Goal: Contribute content: Contribute content

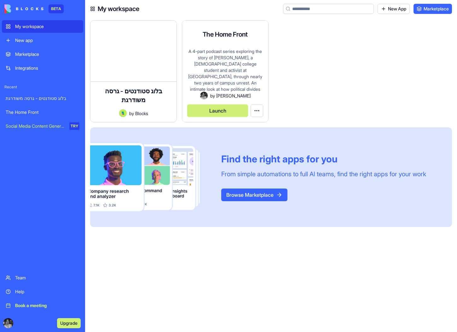
click at [217, 84] on div "A 4-part podcast series exploring the story of [PERSON_NAME], a [DEMOGRAPHIC_DA…" at bounding box center [225, 69] width 76 height 43
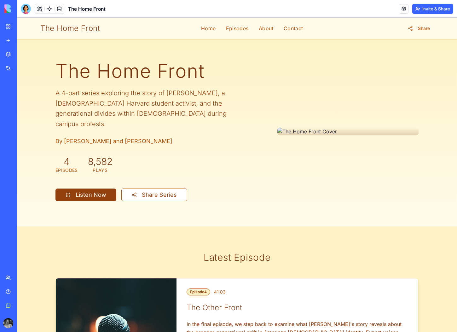
scroll to position [4, 0]
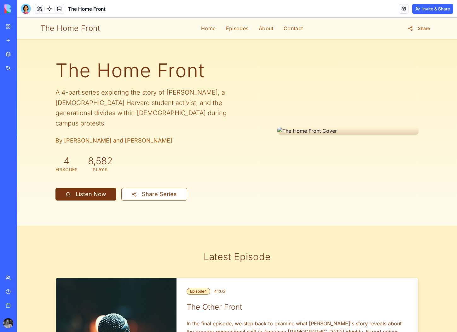
click at [75, 188] on button "Listen Now" at bounding box center [85, 194] width 61 height 13
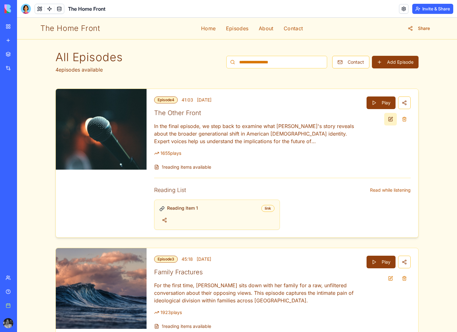
click at [394, 121] on button at bounding box center [390, 119] width 13 height 13
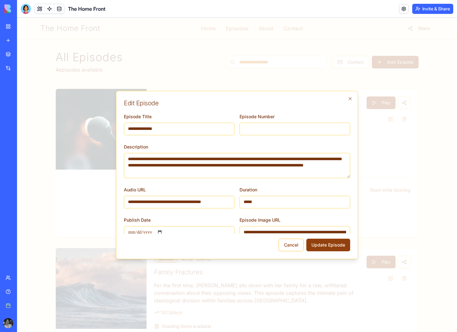
drag, startPoint x: 212, startPoint y: 172, endPoint x: 129, endPoint y: 154, distance: 84.8
click at [129, 154] on textarea "**********" at bounding box center [237, 165] width 226 height 25
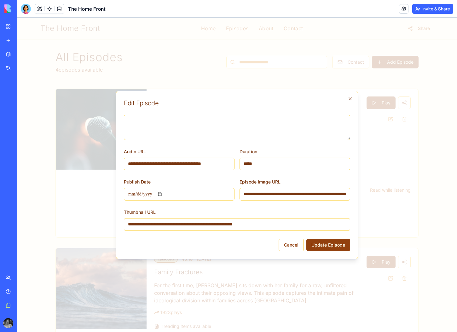
scroll to position [50, 0]
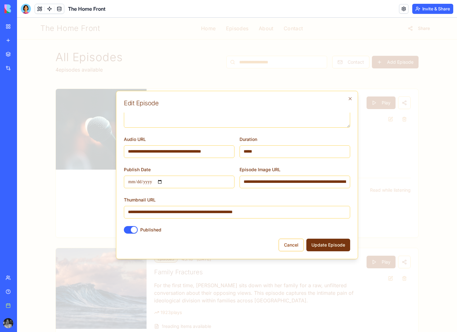
click at [315, 244] on button "Update Episode" at bounding box center [328, 244] width 44 height 13
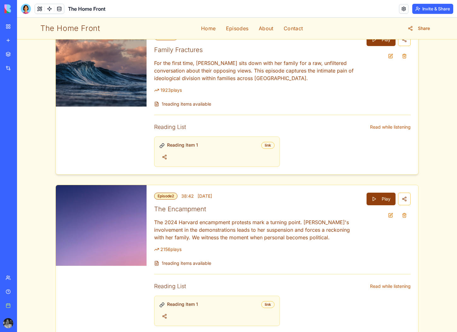
scroll to position [284, 0]
click at [391, 209] on button at bounding box center [390, 215] width 13 height 13
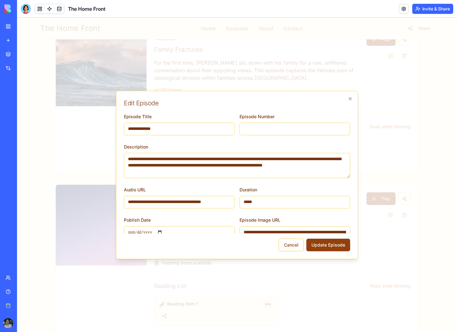
click at [207, 173] on textarea "**********" at bounding box center [237, 165] width 226 height 25
drag, startPoint x: 207, startPoint y: 173, endPoint x: 139, endPoint y: 167, distance: 68.6
click at [139, 167] on textarea "**********" at bounding box center [237, 165] width 226 height 25
click at [177, 167] on textarea "**********" at bounding box center [237, 165] width 226 height 25
drag, startPoint x: 201, startPoint y: 171, endPoint x: 113, endPoint y: 157, distance: 89.3
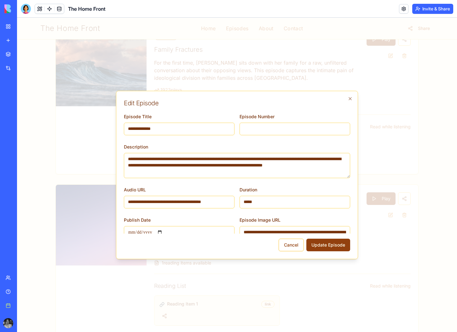
click at [113, 157] on body "The Home Front Home Episodes About Contact Share All Episodes 4 episodes availa…" at bounding box center [237, 187] width 440 height 908
paste textarea "**********"
click at [150, 160] on textarea "**********" at bounding box center [237, 165] width 226 height 25
click at [275, 167] on textarea "**********" at bounding box center [237, 165] width 226 height 25
type textarea "**********"
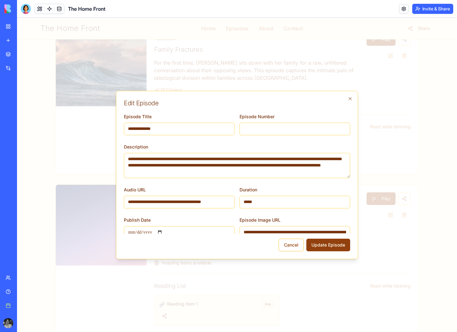
drag, startPoint x: 164, startPoint y: 128, endPoint x: 138, endPoint y: 129, distance: 26.5
click at [138, 129] on input "**********" at bounding box center [179, 129] width 111 height 13
type input "**********"
click at [324, 246] on button "Update Episode" at bounding box center [328, 244] width 44 height 13
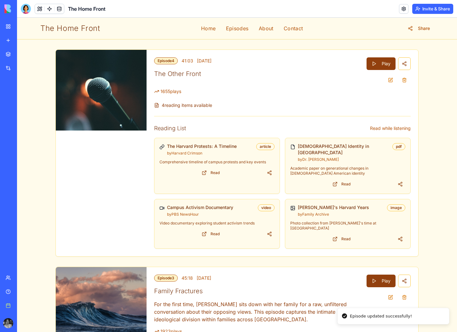
scroll to position [0, 0]
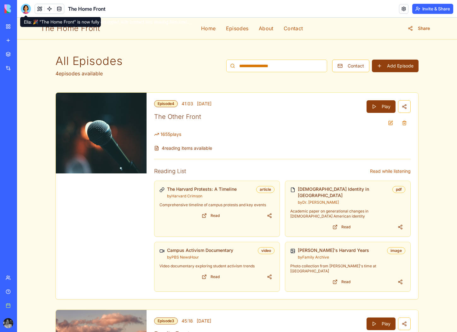
click at [26, 12] on div at bounding box center [26, 9] width 10 height 10
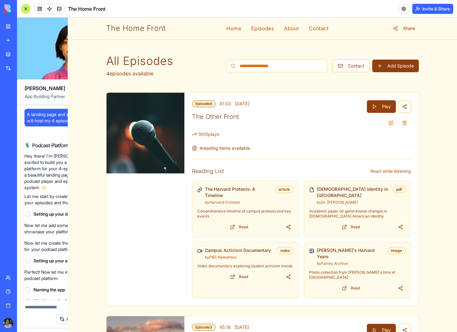
scroll to position [1927, 0]
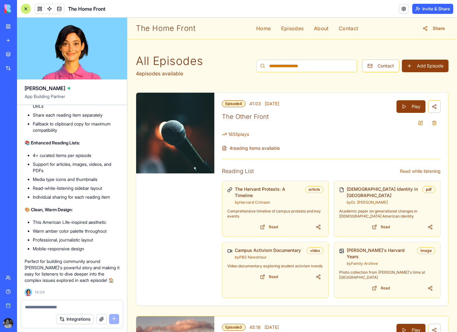
click at [48, 306] on textarea at bounding box center [72, 307] width 94 height 6
paste textarea "**********"
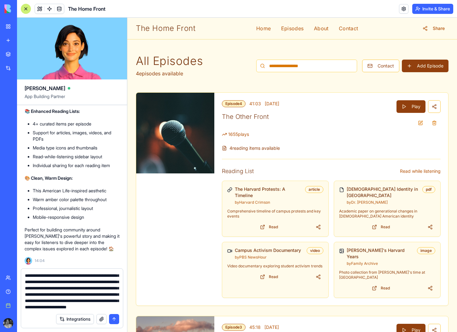
type textarea "**********"
click at [112, 318] on button "submit" at bounding box center [114, 319] width 10 height 10
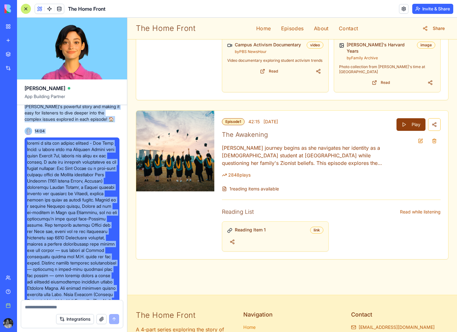
scroll to position [2036, 0]
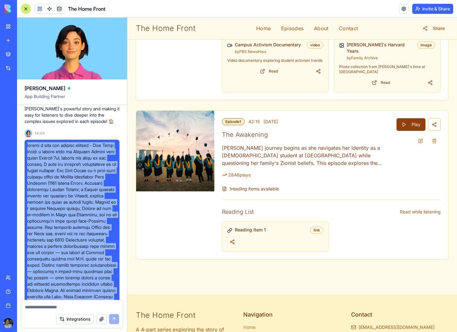
drag, startPoint x: 99, startPoint y: 186, endPoint x: 26, endPoint y: 196, distance: 73.1
click at [26, 196] on div at bounding box center [72, 234] width 95 height 188
copy span "create a logo for spotify podcast - The Home Front: a closer look at American J…"
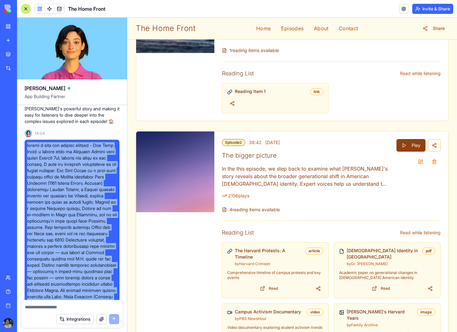
scroll to position [340, 0]
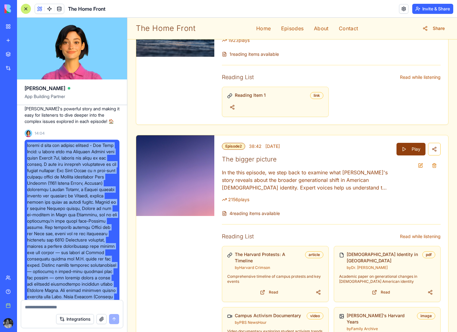
click at [23, 9] on div at bounding box center [26, 9] width 10 height 10
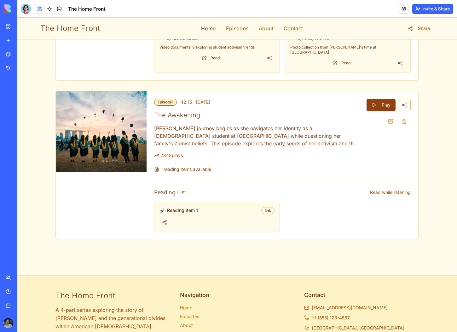
click at [206, 28] on link "Home" at bounding box center [208, 29] width 15 height 8
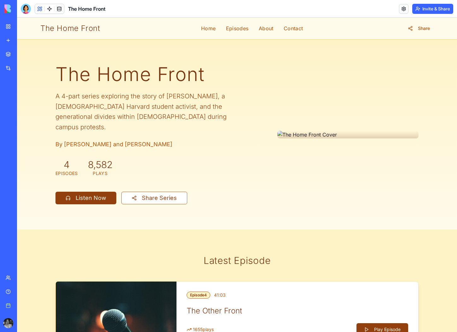
click at [319, 131] on div at bounding box center [347, 135] width 141 height 8
click at [23, 10] on div at bounding box center [26, 9] width 10 height 10
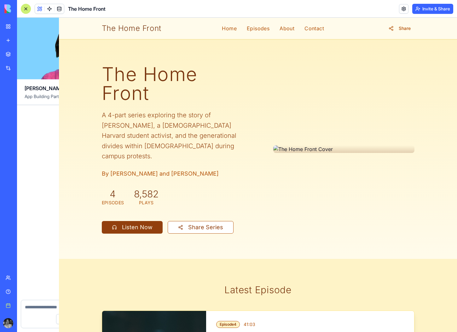
scroll to position [2504, 0]
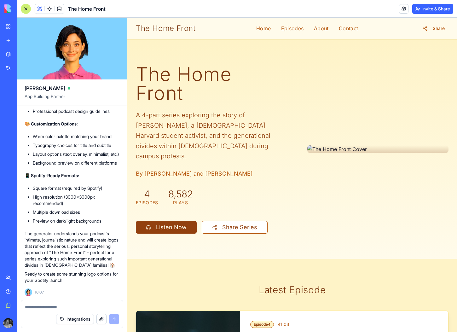
click at [59, 306] on textarea at bounding box center [72, 307] width 94 height 6
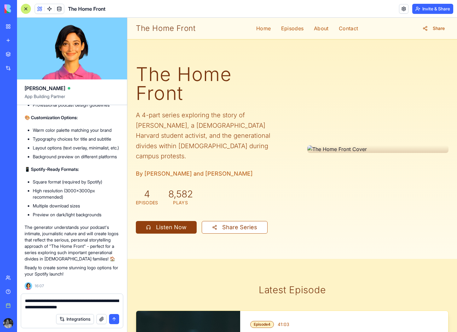
type textarea "**********"
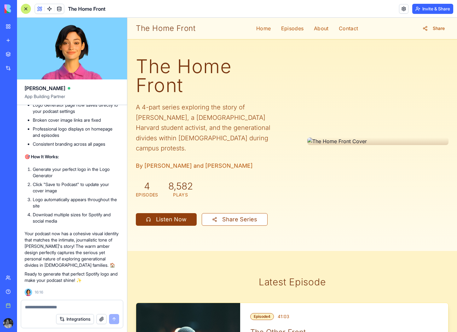
scroll to position [0, 0]
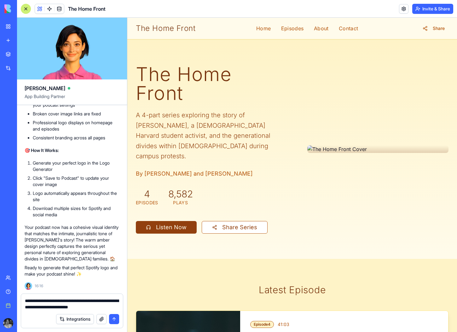
click at [64, 302] on textarea "**********" at bounding box center [72, 303] width 94 height 13
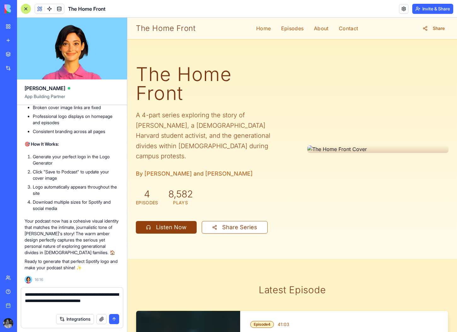
type textarea "**********"
click at [113, 319] on button "submit" at bounding box center [114, 319] width 10 height 10
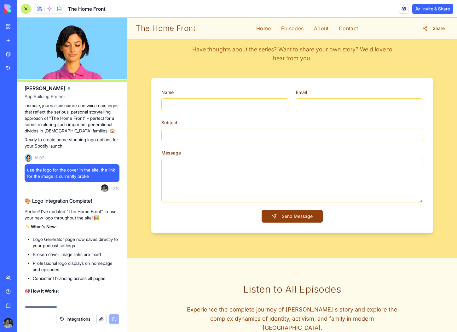
scroll to position [2562, 0]
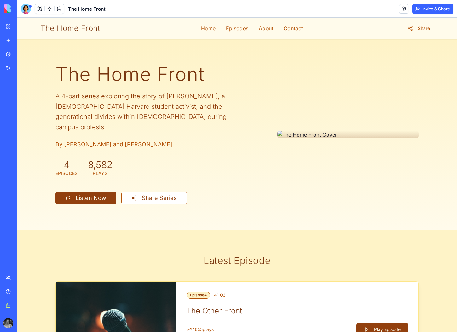
click at [217, 28] on nav "Home Episodes About Contact" at bounding box center [252, 29] width 102 height 8
click at [209, 30] on link "Home" at bounding box center [208, 29] width 15 height 8
click at [232, 29] on link "Episodes" at bounding box center [237, 29] width 23 height 8
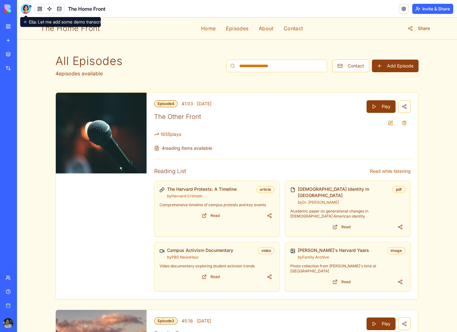
click at [29, 8] on div at bounding box center [26, 9] width 10 height 10
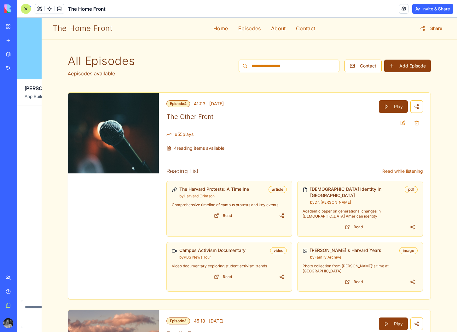
scroll to position [2898, 0]
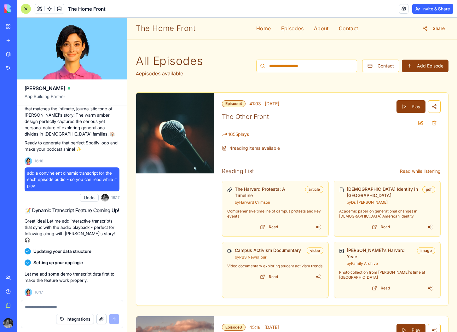
click at [64, 307] on textarea at bounding box center [72, 307] width 94 height 6
type textarea "*"
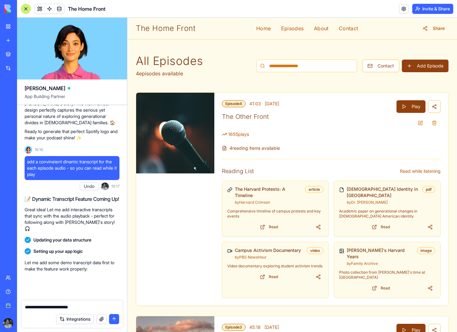
scroll to position [2909, 0]
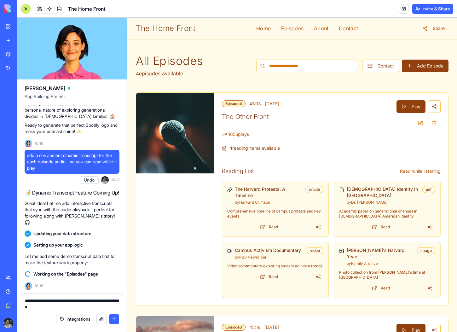
type textarea "**********"
click at [117, 318] on button "submit" at bounding box center [114, 319] width 10 height 10
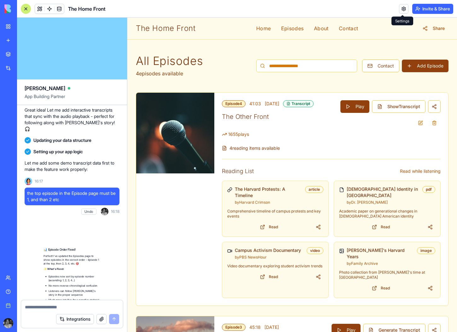
scroll to position [3351, 0]
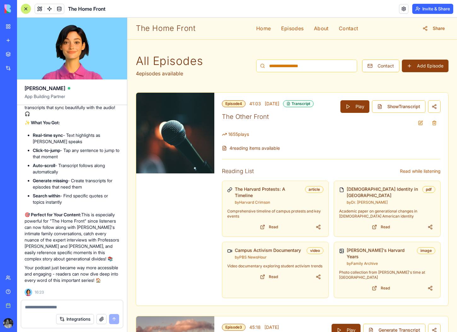
click at [417, 11] on button "Invite & Share" at bounding box center [432, 9] width 41 height 10
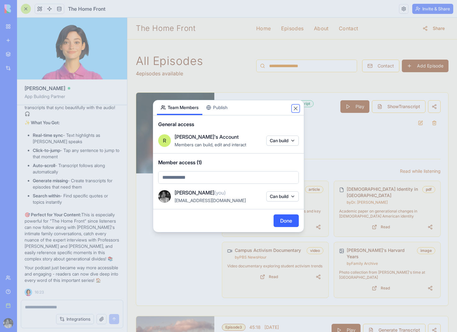
click at [293, 108] on button "Close" at bounding box center [295, 108] width 6 height 6
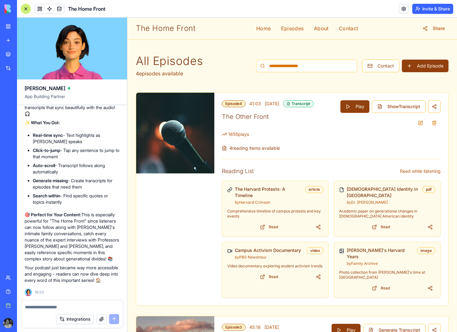
click at [27, 9] on div at bounding box center [26, 9] width 10 height 10
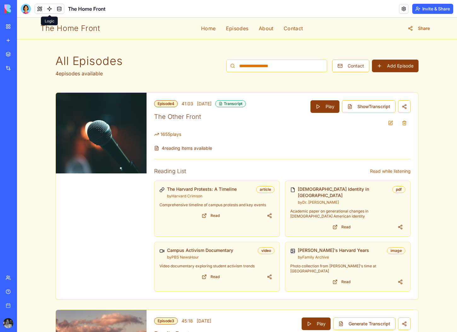
click at [60, 30] on span "The Home Front" at bounding box center [70, 28] width 60 height 10
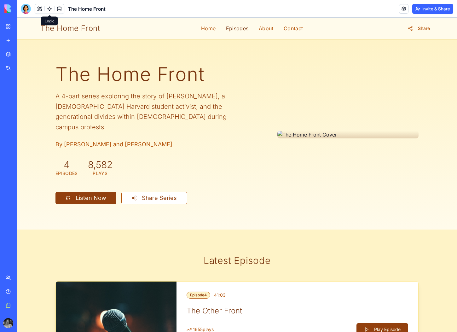
click at [232, 28] on link "Episodes" at bounding box center [237, 29] width 23 height 8
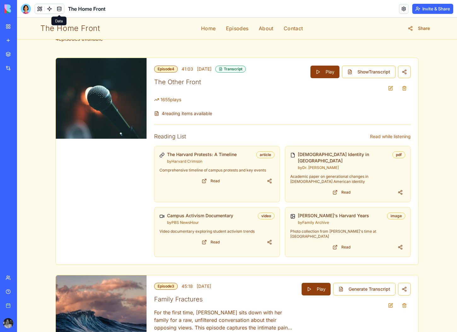
scroll to position [35, 0]
click at [436, 11] on button "Invite & Share" at bounding box center [432, 9] width 41 height 10
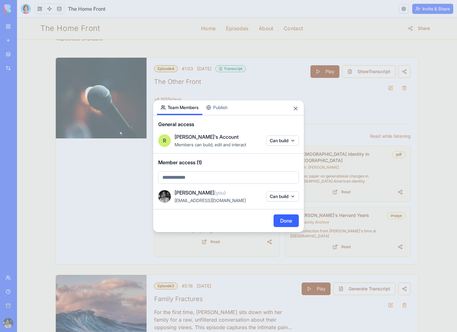
click at [215, 109] on div "Share App Team Members Publish General access [PERSON_NAME]'s Account Members c…" at bounding box center [228, 166] width 151 height 132
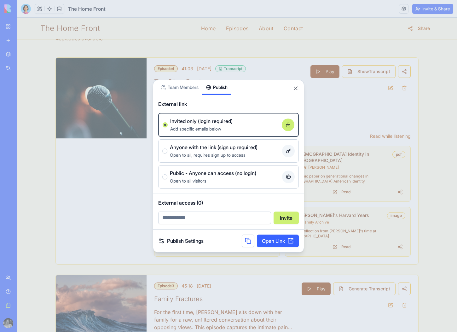
click at [245, 172] on span "Public - Anyone can access (no login)" at bounding box center [213, 173] width 86 height 8
click at [167, 174] on button "Public - Anyone can access (no login) Open to all visitors" at bounding box center [164, 176] width 5 height 5
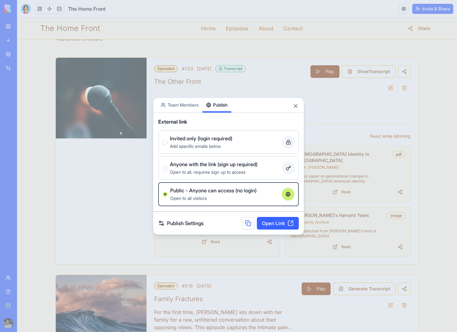
click at [247, 224] on button at bounding box center [248, 223] width 13 height 13
click at [179, 225] on link "Publish Settings" at bounding box center [180, 223] width 45 height 8
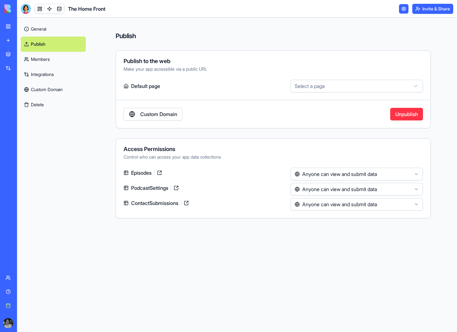
click at [50, 91] on link "Custom Domain" at bounding box center [53, 89] width 65 height 15
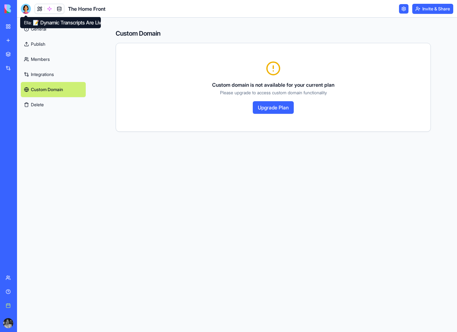
click at [24, 9] on div at bounding box center [26, 9] width 10 height 10
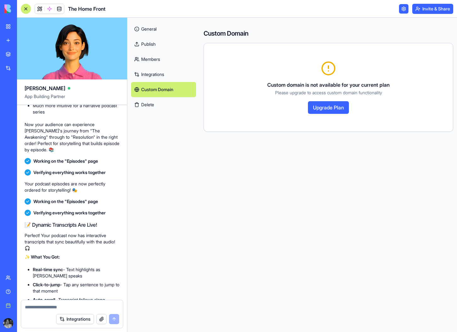
scroll to position [3141, 0]
click at [440, 12] on button "Invite & Share" at bounding box center [432, 9] width 41 height 10
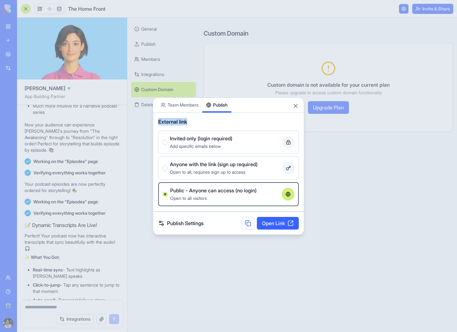
drag, startPoint x: 246, startPoint y: 107, endPoint x: 290, endPoint y: 118, distance: 45.5
click at [290, 118] on div "Share App Team Members Publish External link Invited only (login required) Add …" at bounding box center [228, 165] width 151 height 137
click at [184, 107] on button "Team Members" at bounding box center [179, 105] width 45 height 15
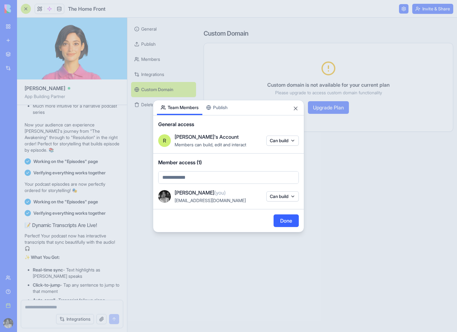
click at [198, 178] on body "BETA My workspace New app Marketplace Integrations Recent בלוג סטודנטים - גרסה …" at bounding box center [228, 166] width 457 height 332
type input "**********"
click at [218, 199] on span "Currently not in your account" at bounding box center [205, 197] width 57 height 5
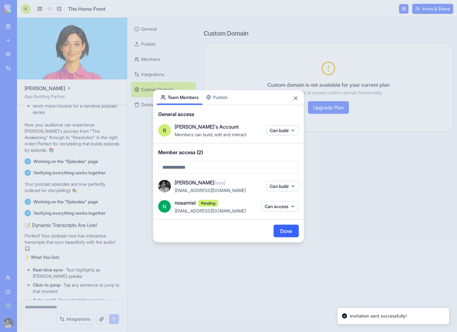
click at [280, 205] on button "Can access" at bounding box center [279, 206] width 37 height 10
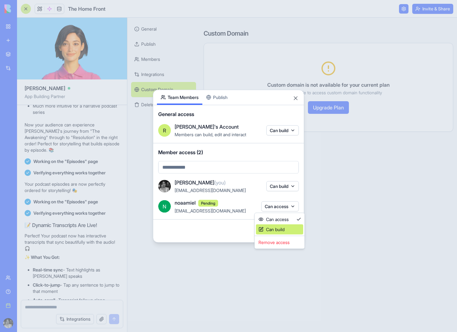
click at [277, 228] on div "Can build" at bounding box center [279, 229] width 47 height 10
click at [237, 226] on div at bounding box center [228, 166] width 457 height 332
click at [291, 230] on button "Done" at bounding box center [285, 230] width 25 height 13
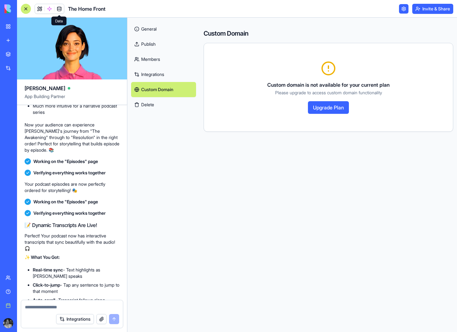
click at [57, 9] on link at bounding box center [58, 8] width 9 height 9
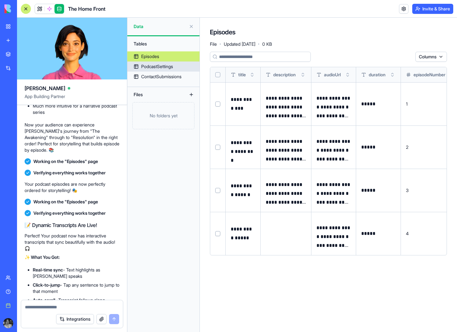
click at [178, 67] on link "PodcastSettings" at bounding box center [163, 66] width 72 height 10
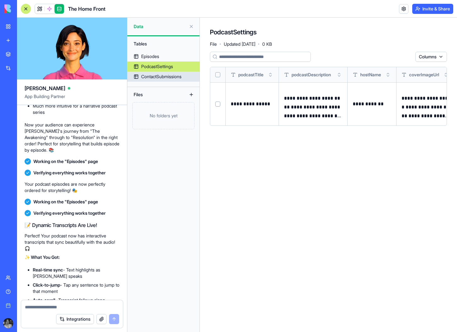
click at [167, 75] on div "ContactSubmissions" at bounding box center [161, 76] width 40 height 6
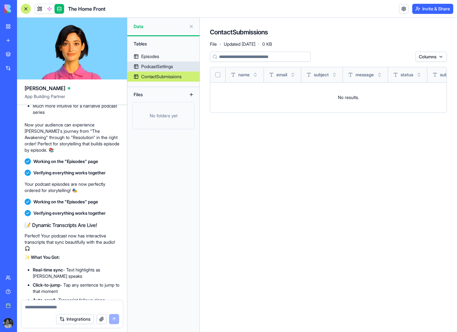
click at [168, 68] on div "PodcastSettings" at bounding box center [157, 66] width 32 height 6
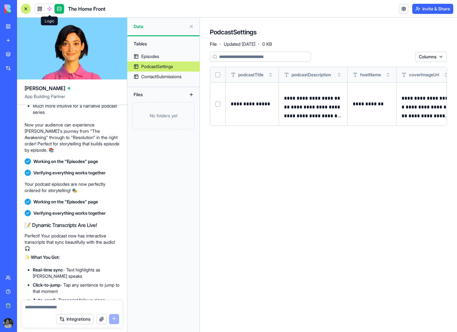
click at [51, 11] on span at bounding box center [50, 9] width 18 height 18
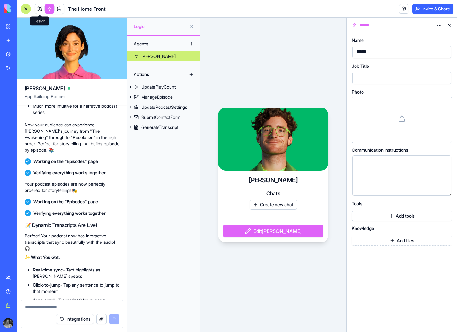
click at [39, 11] on link at bounding box center [39, 8] width 9 height 9
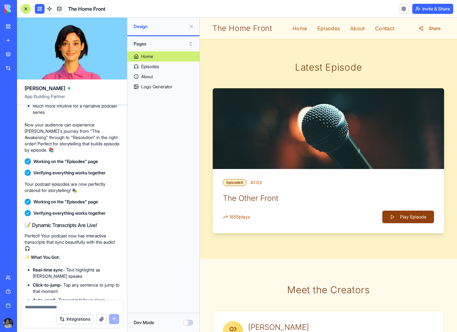
scroll to position [205, 0]
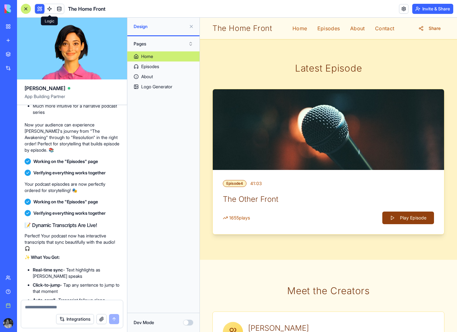
click at [47, 8] on link at bounding box center [49, 8] width 9 height 9
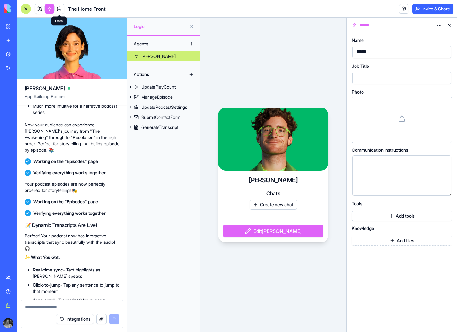
click at [62, 10] on link at bounding box center [58, 8] width 9 height 9
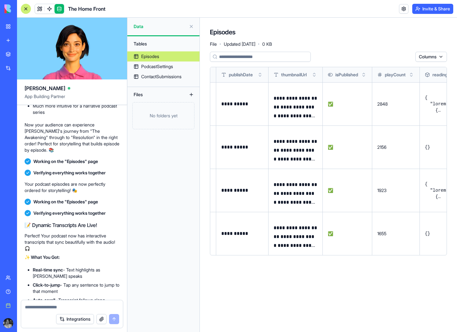
scroll to position [0, 243]
click at [176, 115] on div "No folders yet" at bounding box center [163, 115] width 62 height 27
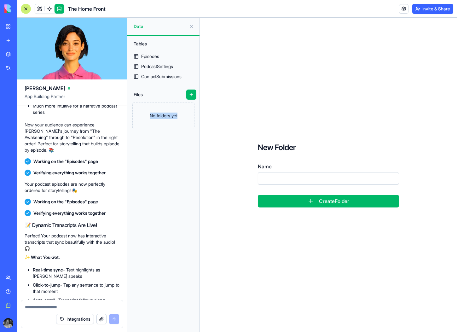
click at [193, 94] on button at bounding box center [191, 94] width 10 height 10
click at [304, 179] on input "Name" at bounding box center [328, 178] width 141 height 13
type input "********"
click at [334, 205] on button "Create Folder" at bounding box center [328, 201] width 141 height 13
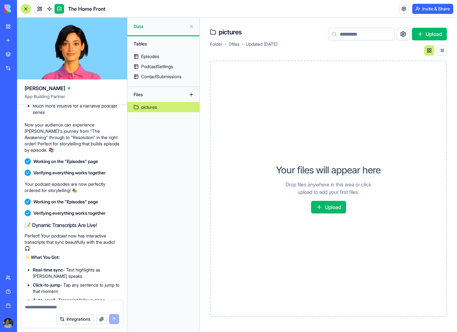
click at [334, 205] on button "Upload" at bounding box center [328, 207] width 35 height 13
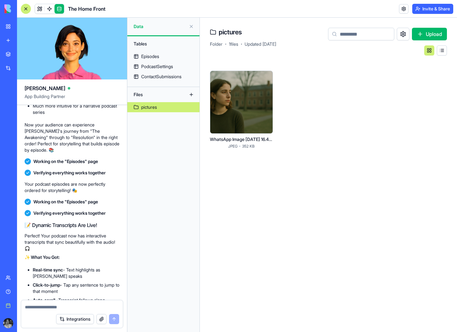
click at [264, 80] on html "BETA My workspace New app Marketplace Integrations Recent בלוג סטודנטים - גרסה …" at bounding box center [228, 166] width 457 height 332
click at [243, 94] on div at bounding box center [241, 102] width 63 height 63
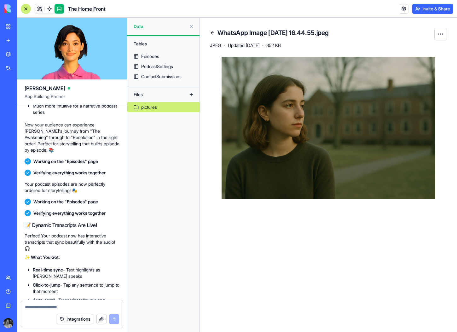
click at [441, 32] on html "BETA My workspace New app Marketplace Integrations Recent בלוג סטודנטים - גרסה …" at bounding box center [228, 166] width 457 height 332
drag, startPoint x: 217, startPoint y: 32, endPoint x: 326, endPoint y: 36, distance: 108.8
click at [317, 35] on html "BETA My workspace New app Marketplace Integrations Recent בלוג סטודנטים - גרסה …" at bounding box center [228, 166] width 457 height 332
click at [328, 36] on h4 "WhatsApp Image [DATE] 16.44.55.jpeg" at bounding box center [272, 32] width 111 height 9
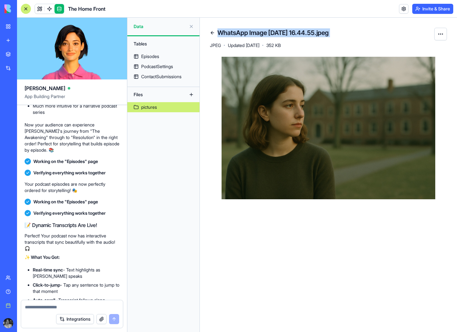
click at [328, 36] on h4 "WhatsApp Image [DATE] 16.44.55.jpeg" at bounding box center [272, 32] width 111 height 9
copy h4 "WhatsApp Image [DATE] 16.44.55.jpeg"
click at [86, 307] on textarea at bounding box center [72, 307] width 94 height 6
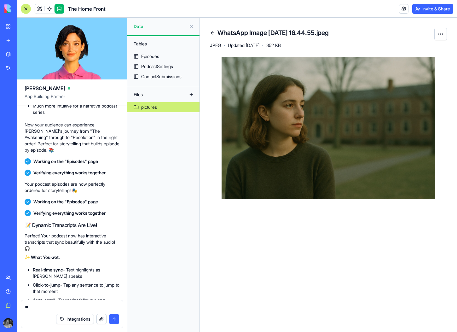
type textarea "*"
paste textarea "**********"
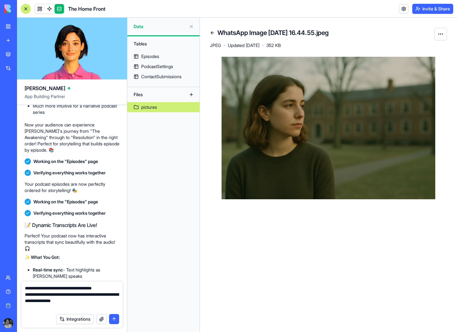
type textarea "**********"
click at [112, 318] on button "submit" at bounding box center [114, 319] width 10 height 10
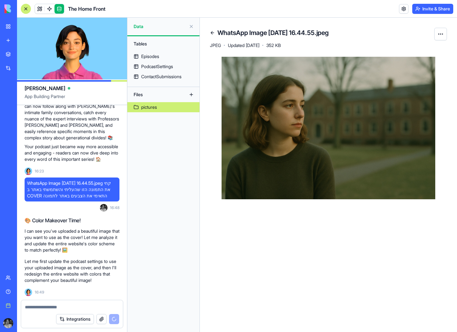
scroll to position [3509, 0]
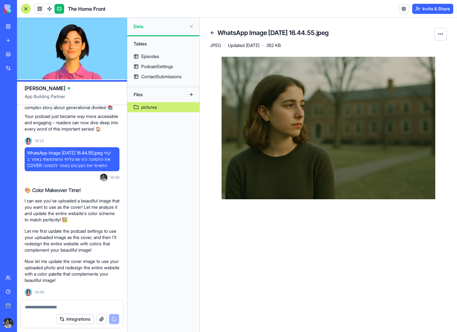
click at [27, 10] on div at bounding box center [26, 9] width 10 height 10
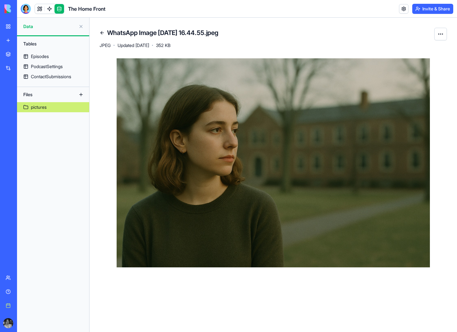
click at [83, 26] on button at bounding box center [81, 26] width 10 height 10
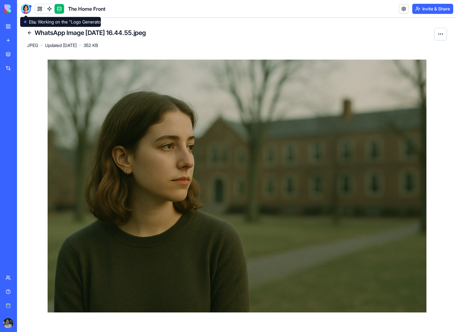
click at [27, 12] on div at bounding box center [26, 9] width 10 height 10
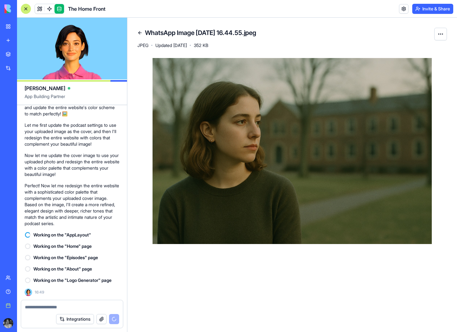
click at [59, 11] on link at bounding box center [58, 8] width 9 height 9
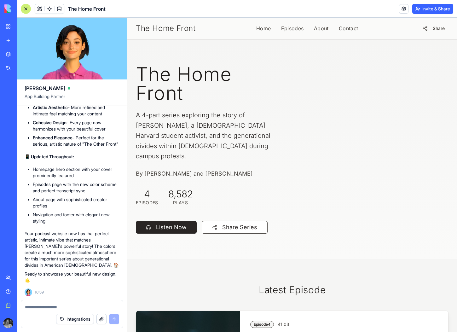
scroll to position [3906, 0]
